Goal: Task Accomplishment & Management: Manage account settings

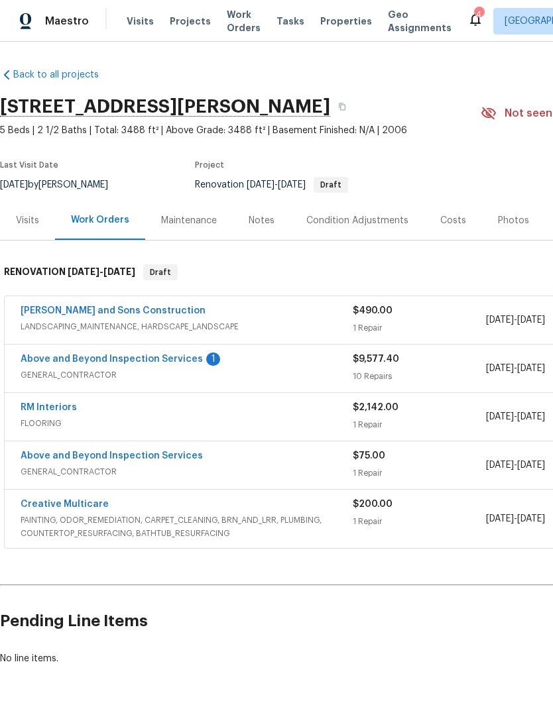
click at [172, 356] on link "Above and Beyond Inspection Services" at bounding box center [112, 358] width 182 height 9
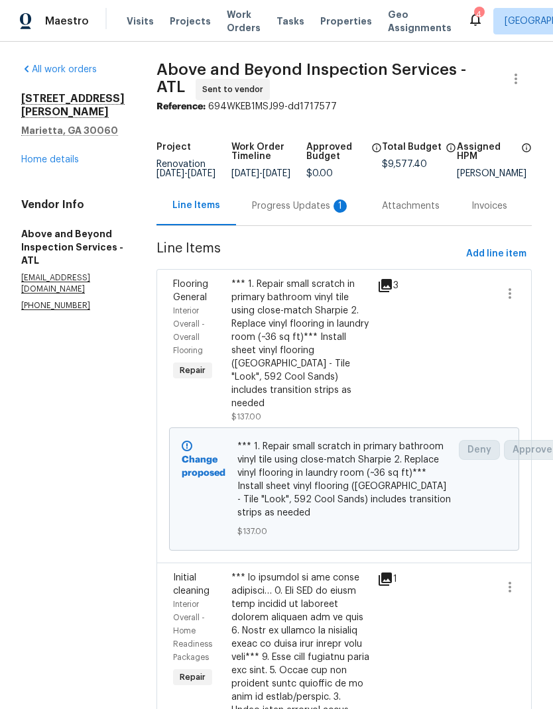
click at [313, 211] on div "Progress Updates 1" at bounding box center [301, 205] width 98 height 13
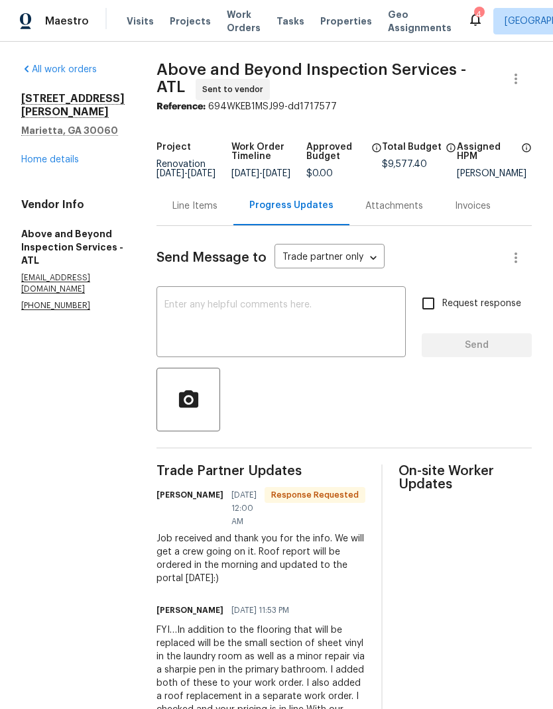
click at [293, 307] on div "x ​" at bounding box center [280, 324] width 249 height 68
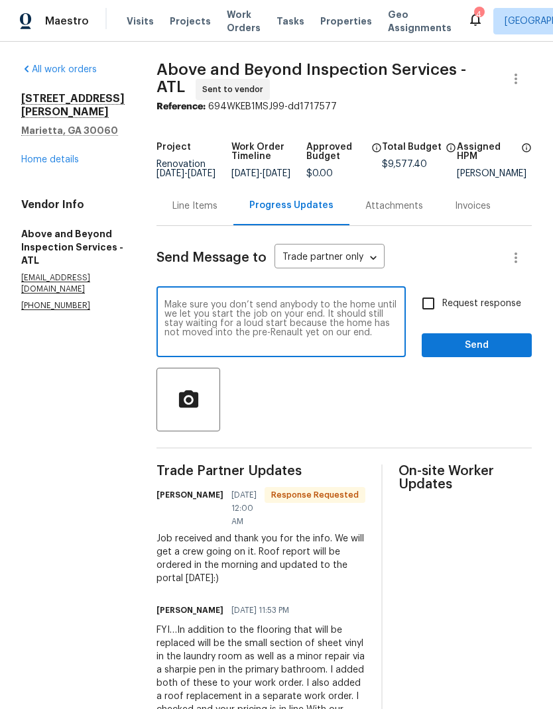
click at [299, 346] on textarea "Make sure you don’t send anybody to the home until we let you start the job on …" at bounding box center [280, 323] width 233 height 46
click at [288, 346] on textarea "Make sure you don’t send anybody to the home until we let you start the job on …" at bounding box center [280, 323] width 233 height 46
click at [366, 332] on textarea "Make sure you don’t send anybody to the home until we let you start the job on …" at bounding box center [280, 323] width 233 height 46
click at [291, 346] on textarea "Make sure you don’t send anybody to the home until we let you start the job on …" at bounding box center [280, 323] width 233 height 46
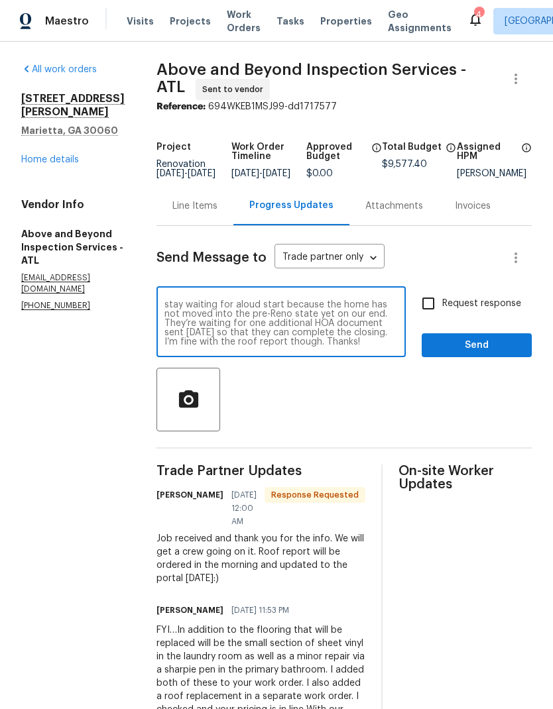
type textarea "Make sure you don’t send anybody to the home until we let you start the job on …"
click at [433, 313] on input "Request response" at bounding box center [428, 304] width 28 height 28
checkbox input "true"
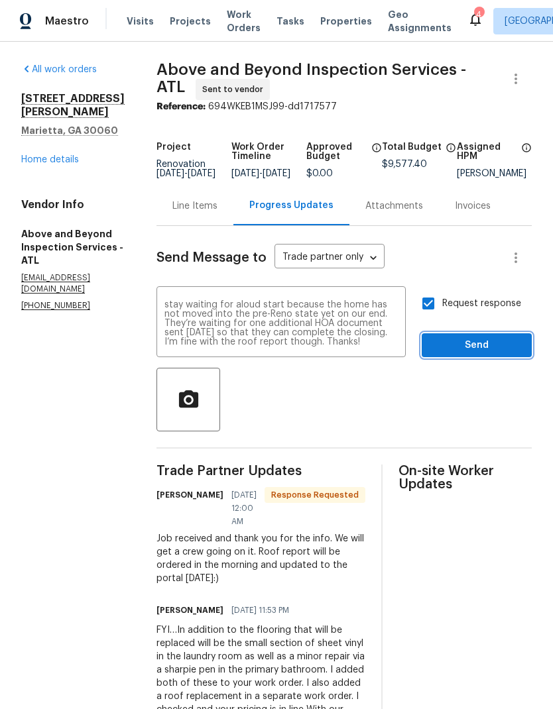
click at [488, 350] on span "Send" at bounding box center [476, 345] width 89 height 17
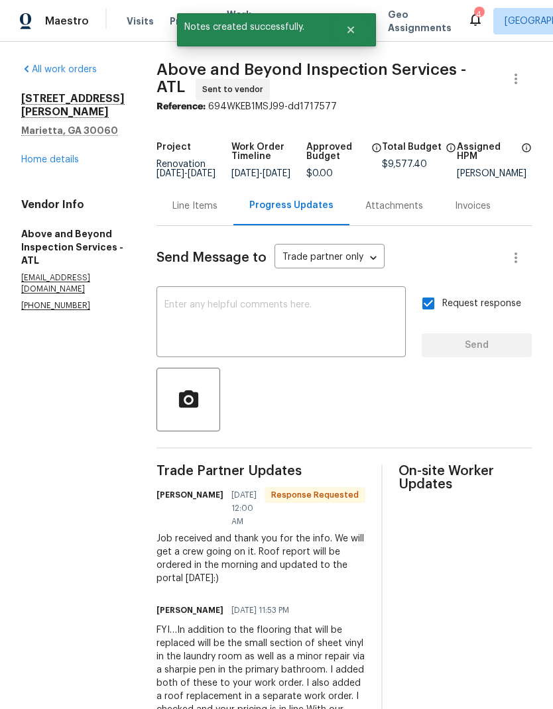
scroll to position [0, 0]
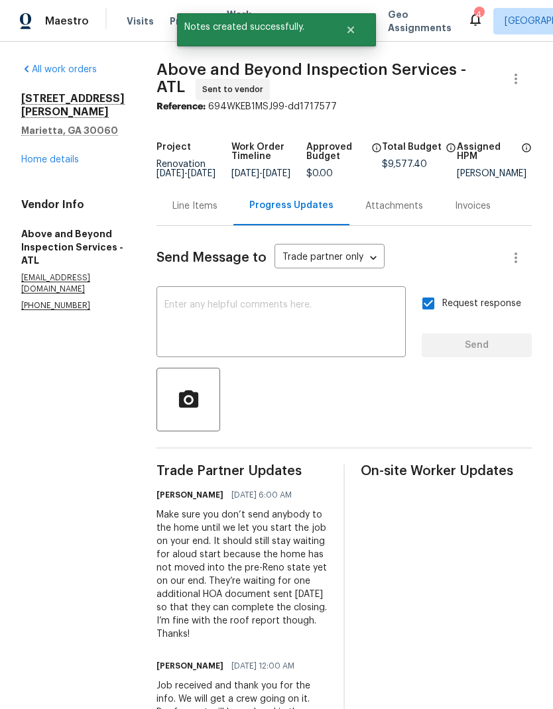
click at [66, 155] on link "Home details" at bounding box center [50, 159] width 58 height 9
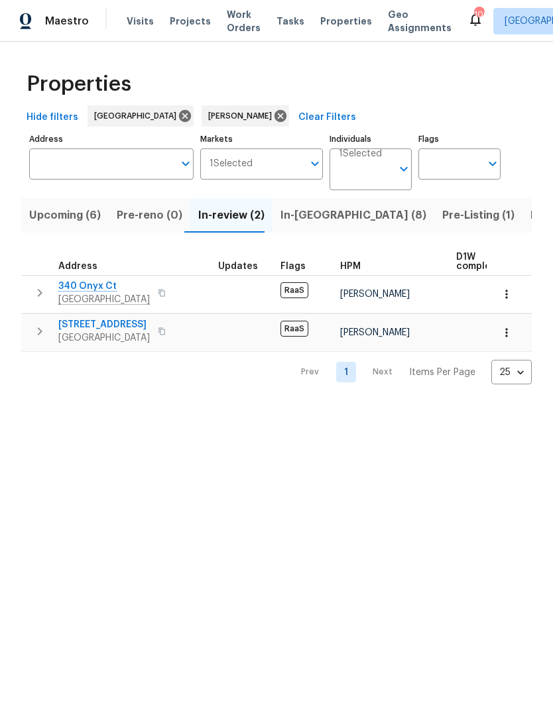
click at [77, 212] on span "Upcoming (6)" at bounding box center [65, 215] width 72 height 19
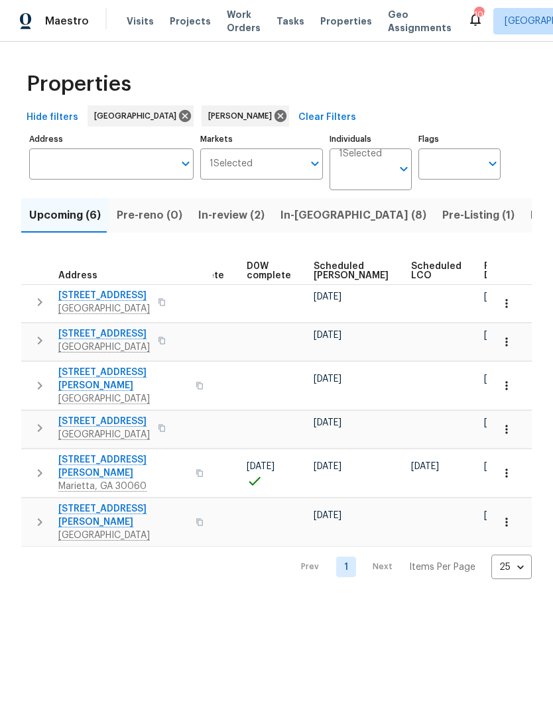
scroll to position [0, 332]
click at [326, 270] on span "Scheduled [PERSON_NAME]" at bounding box center [351, 271] width 75 height 19
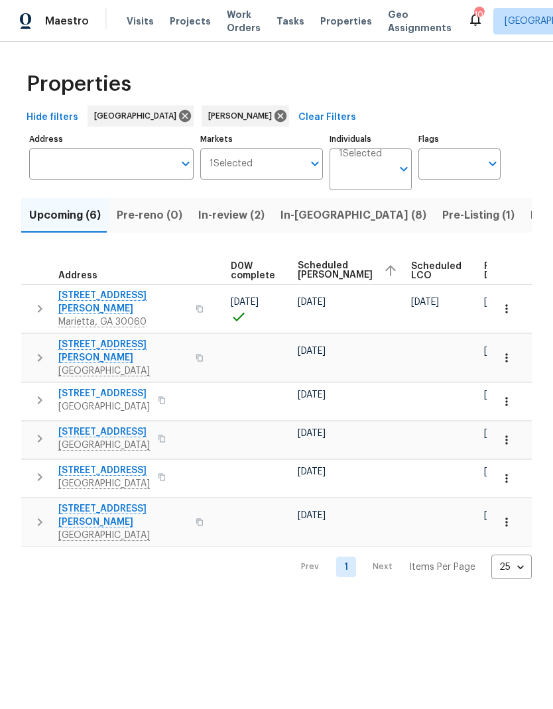
scroll to position [0, 348]
